Goal: Information Seeking & Learning: Learn about a topic

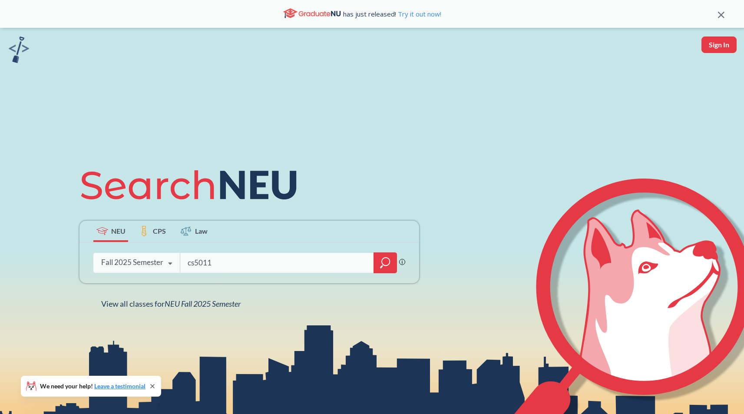
type input "cs5011"
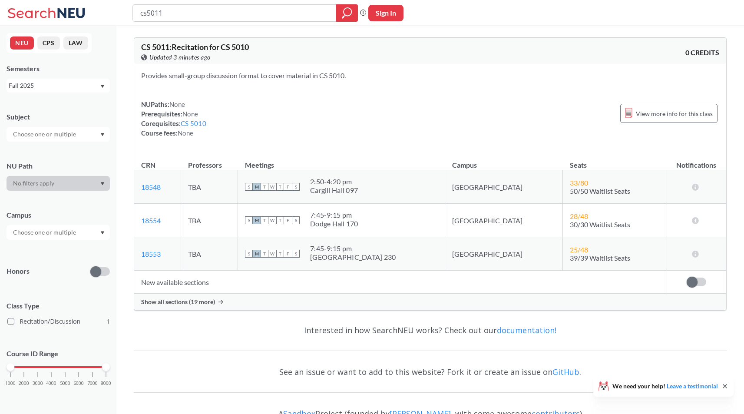
click at [184, 306] on div "Show all sections (19 more)" at bounding box center [430, 301] width 592 height 16
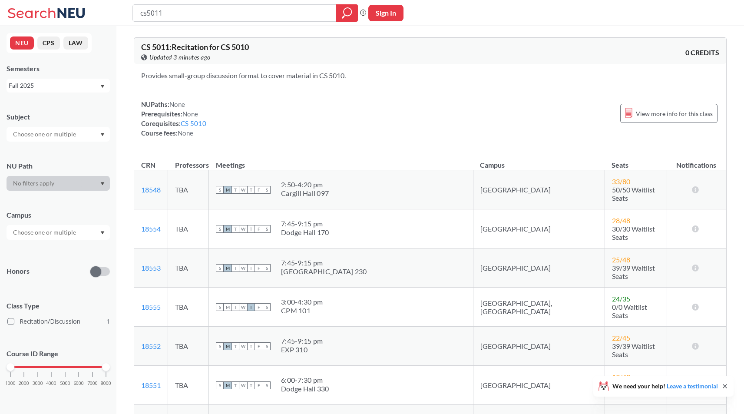
click at [369, 132] on div "NUPaths: None Prerequisites: None Corequisites: CS 5010 Course fees: None View …" at bounding box center [430, 118] width 578 height 38
click at [342, 76] on section "Provides small-group discussion format to cover material in CS 5010." at bounding box center [430, 76] width 578 height 10
click at [378, 124] on div "NUPaths: None Prerequisites: None Corequisites: CS 5010 Course fees: None View …" at bounding box center [430, 118] width 578 height 38
